Goal: Task Accomplishment & Management: Manage account settings

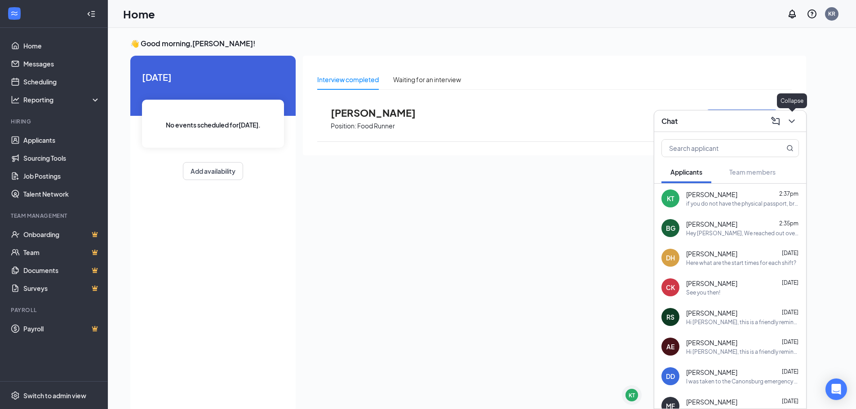
click at [792, 124] on icon "ChevronDown" at bounding box center [791, 121] width 11 height 11
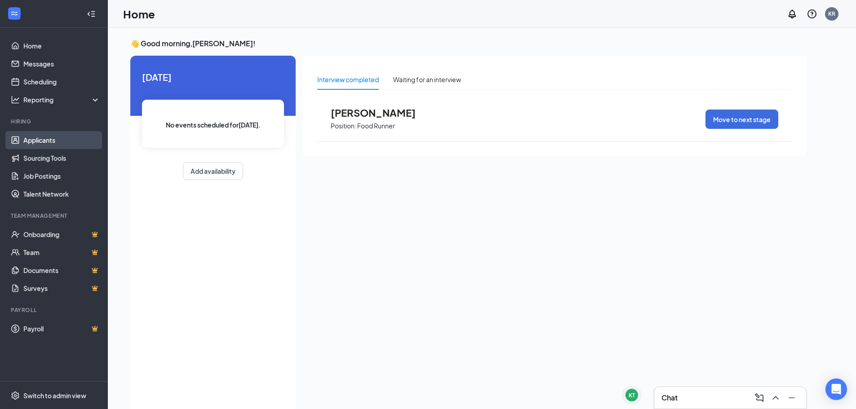
click at [62, 138] on link "Applicants" at bounding box center [61, 140] width 77 height 18
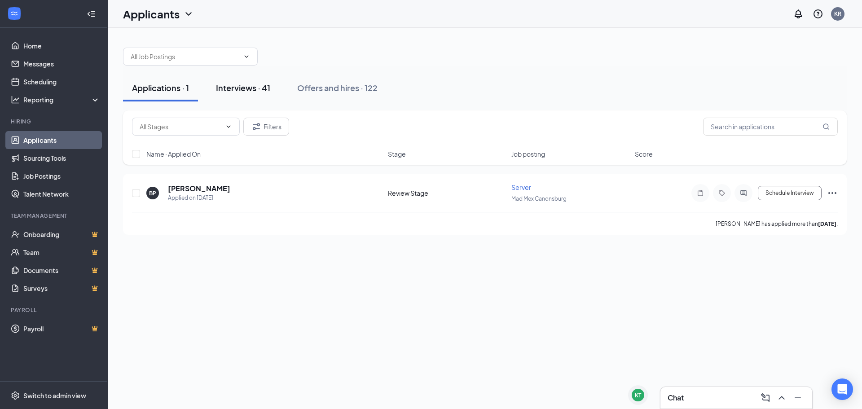
click at [254, 87] on div "Interviews · 41" at bounding box center [243, 87] width 54 height 11
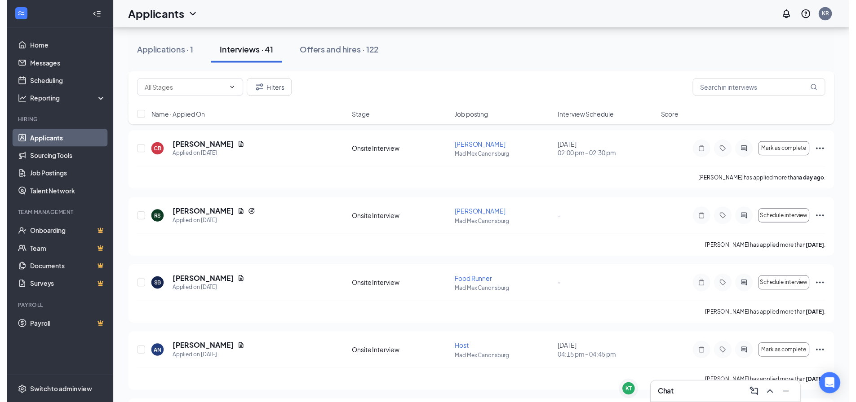
scroll to position [90, 0]
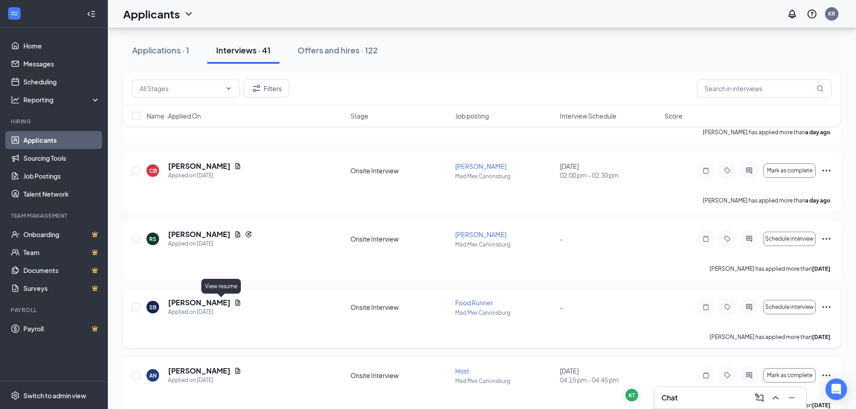
click at [235, 300] on icon "Document" at bounding box center [237, 303] width 5 height 6
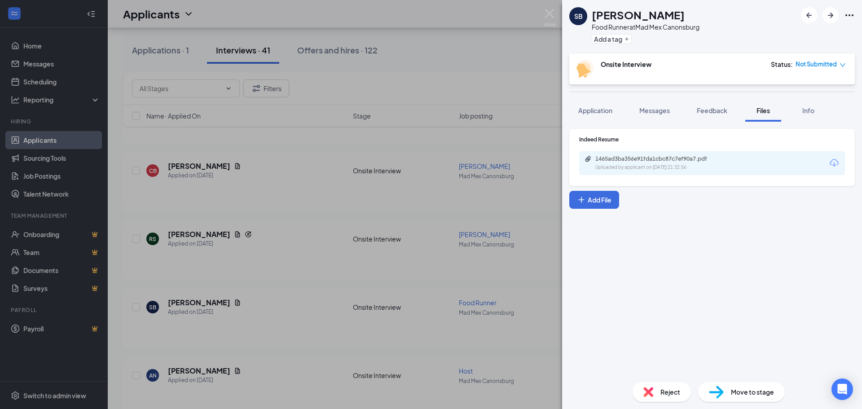
click at [607, 154] on div "1465ad3ba356e91fda1cbc87c7ef90a7.pdf Uploaded by applicant on [DATE] 21:32:56" at bounding box center [712, 163] width 266 height 24
click at [607, 159] on div "1465ad3ba356e91fda1cbc87c7ef90a7.pdf" at bounding box center [659, 158] width 126 height 7
click at [545, 14] on img at bounding box center [549, 18] width 11 height 18
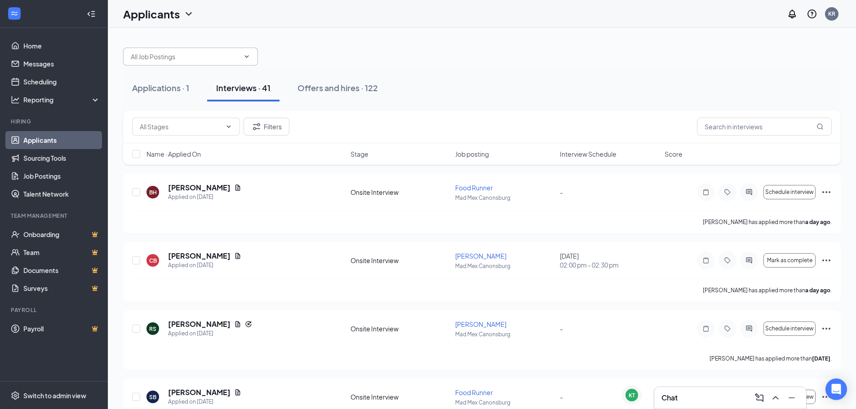
click at [196, 55] on input "text" at bounding box center [185, 57] width 109 height 10
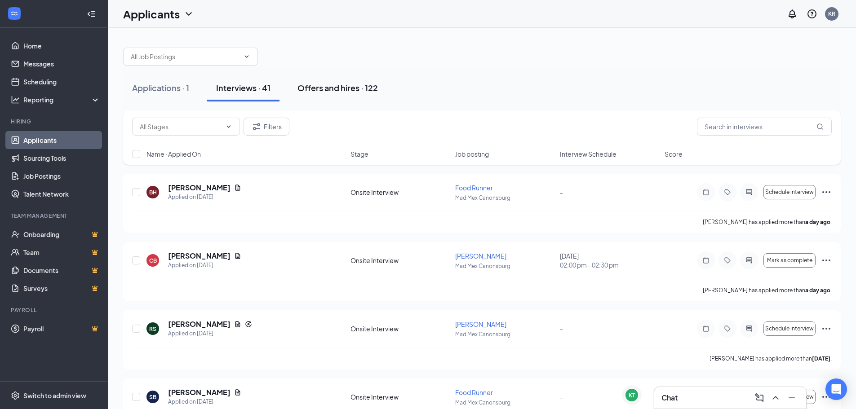
click at [316, 89] on div "Offers and hires · 122" at bounding box center [337, 87] width 80 height 11
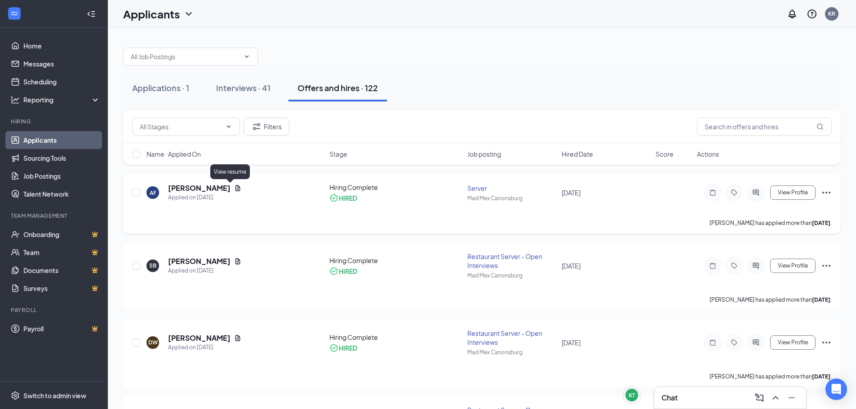
click at [235, 188] on icon "Document" at bounding box center [237, 188] width 5 height 6
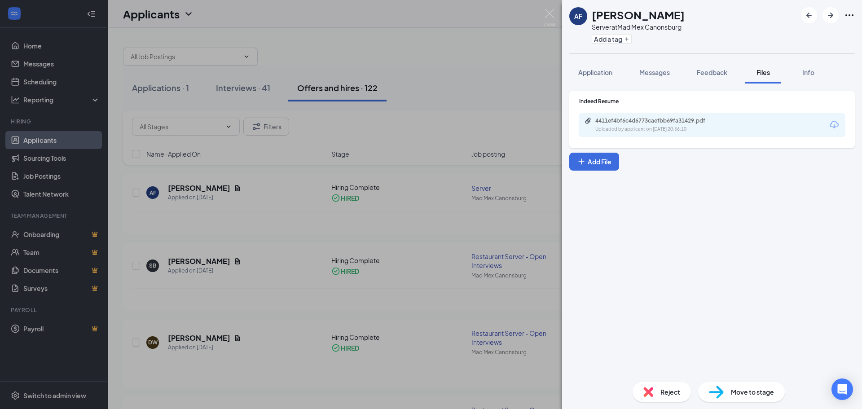
click at [503, 196] on div "AF [PERSON_NAME] Server at Mad Mex Canonsburg Add a tag Application Messages Fe…" at bounding box center [431, 204] width 862 height 409
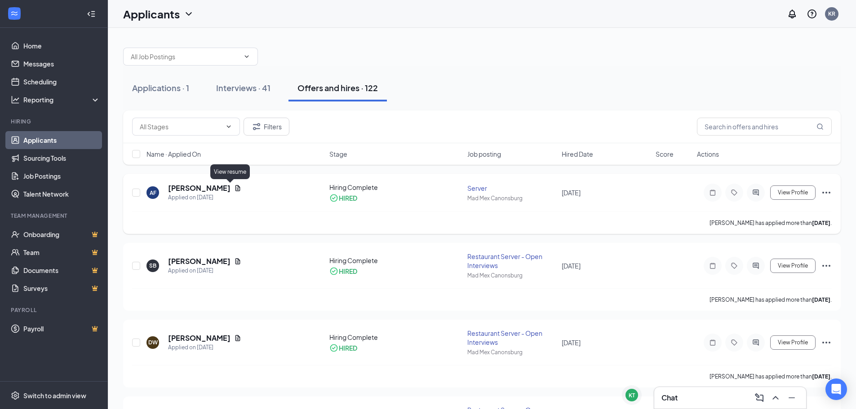
click at [235, 189] on icon "Document" at bounding box center [237, 188] width 5 height 6
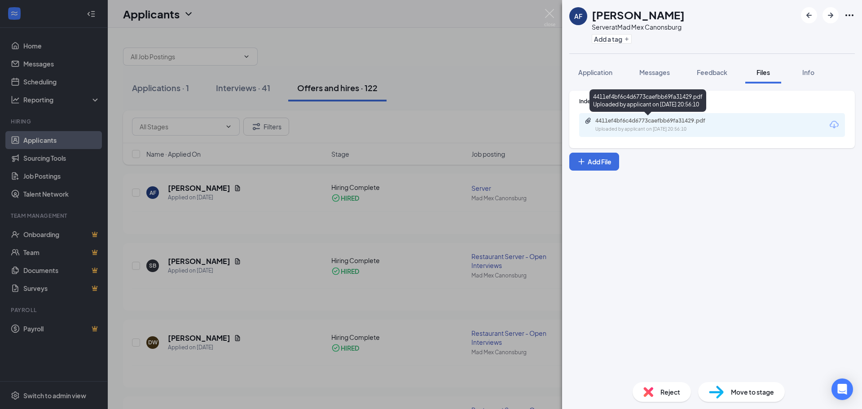
click at [626, 123] on div "4411ef4bf6c4d6773caefbb69fa31429.pdf" at bounding box center [659, 120] width 126 height 7
click at [243, 70] on div "AF [PERSON_NAME] Server at Mad Mex Canonsburg Add a tag Application Messages Fe…" at bounding box center [431, 204] width 862 height 409
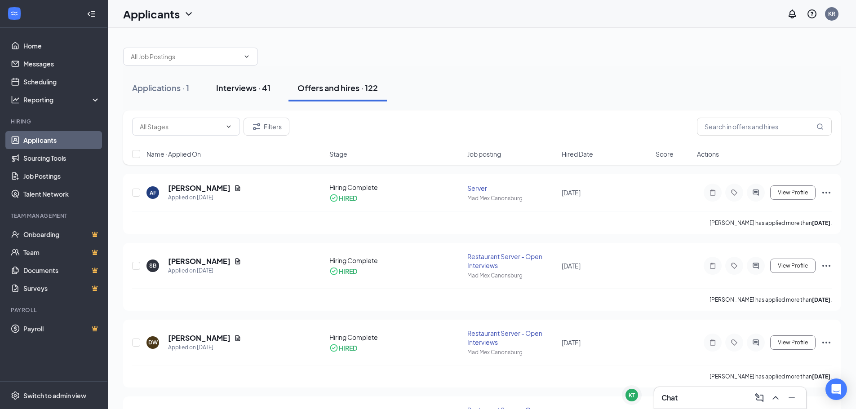
click at [232, 82] on button "Interviews · 41" at bounding box center [243, 88] width 72 height 27
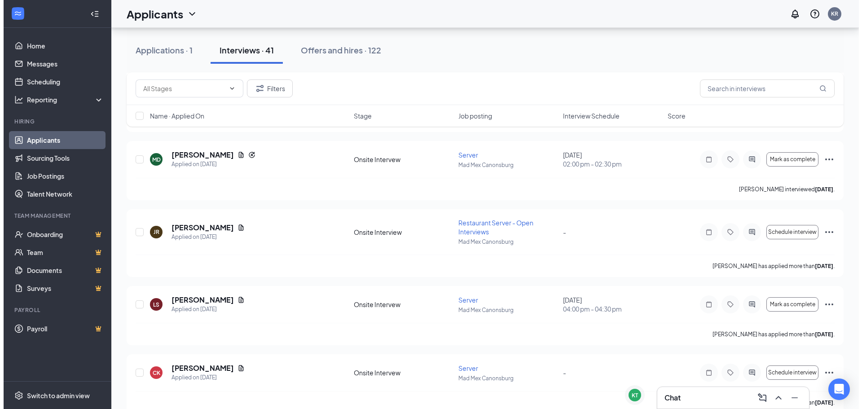
scroll to position [1033, 0]
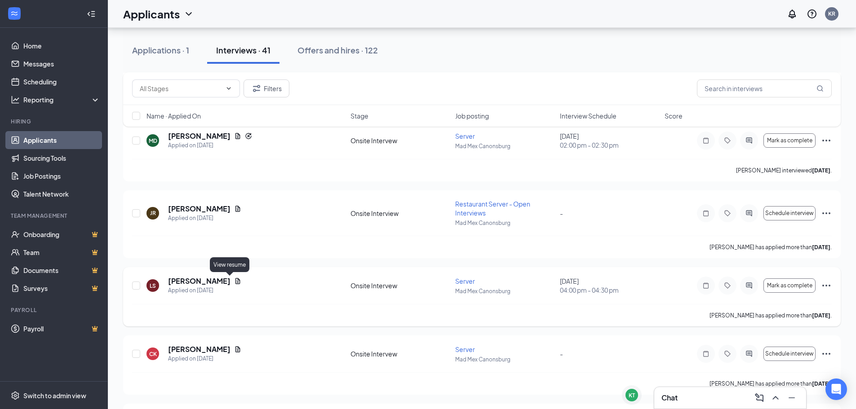
click at [234, 281] on icon "Document" at bounding box center [237, 281] width 7 height 7
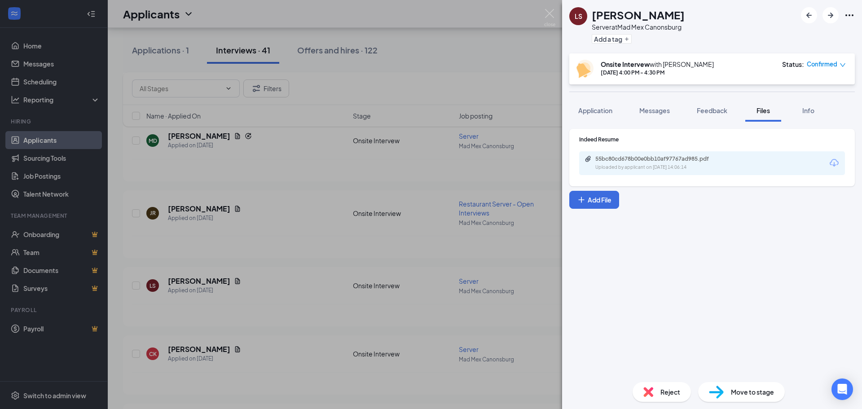
click at [613, 171] on div "Uploaded by applicant on [DATE] 14:06:14" at bounding box center [663, 167] width 135 height 7
